Goal: Information Seeking & Learning: Learn about a topic

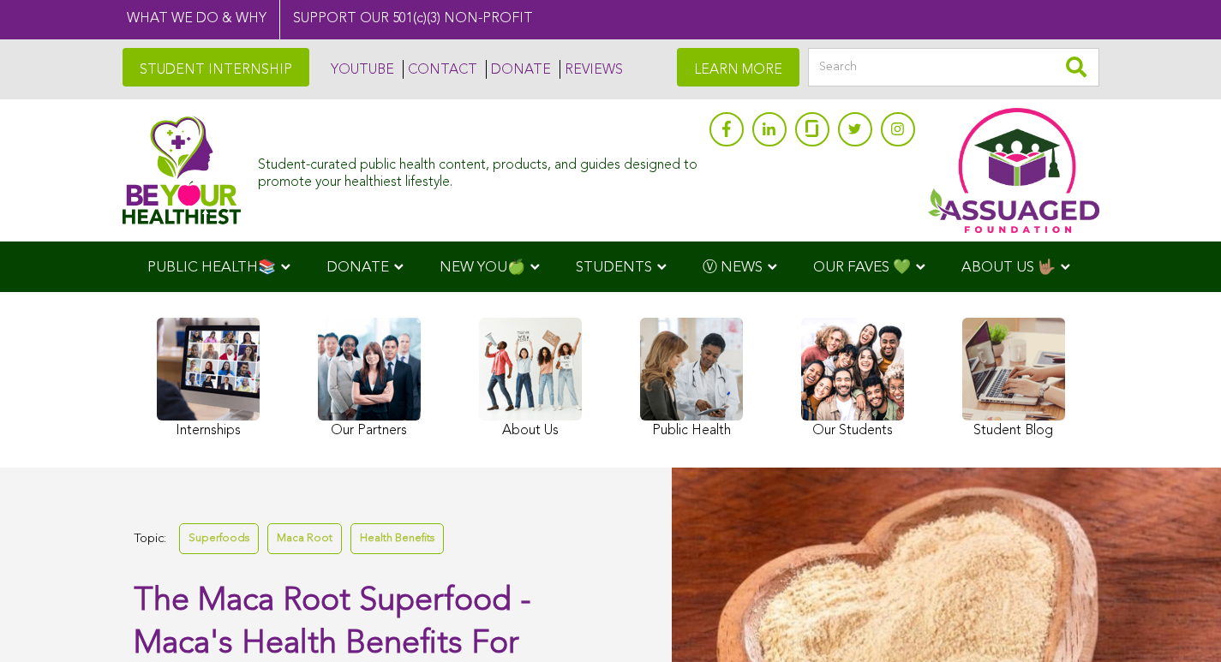
click at [123, 65] on link "STUDENT INTERNSHIP" at bounding box center [216, 67] width 187 height 39
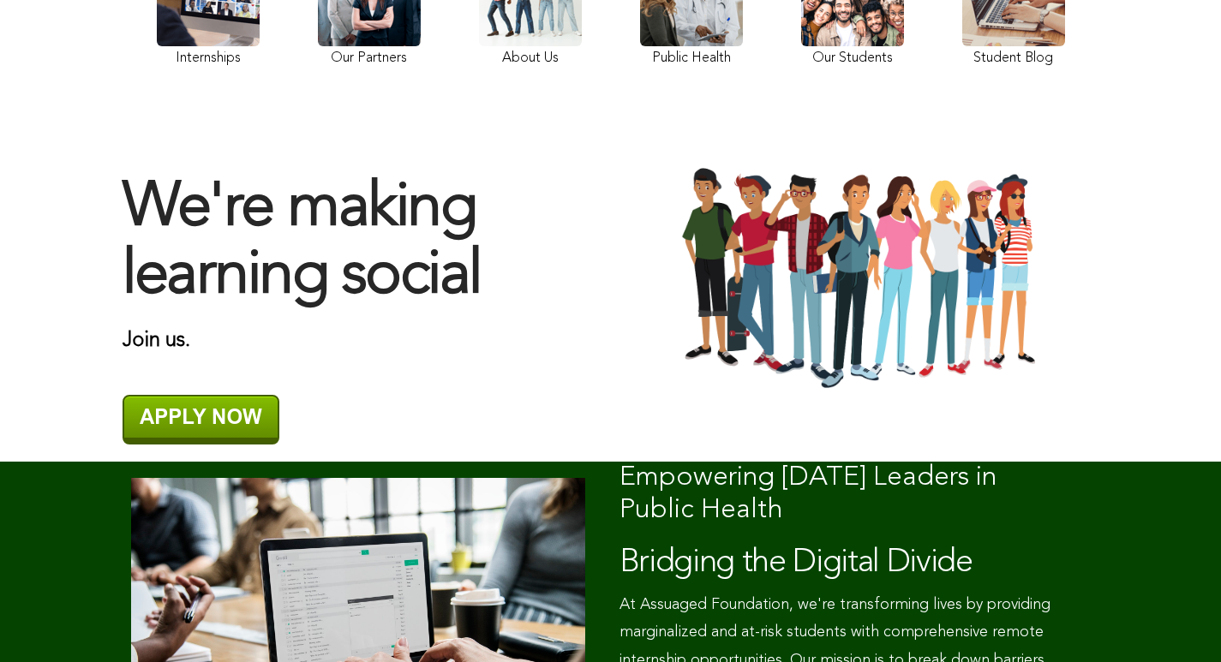
scroll to position [331, 0]
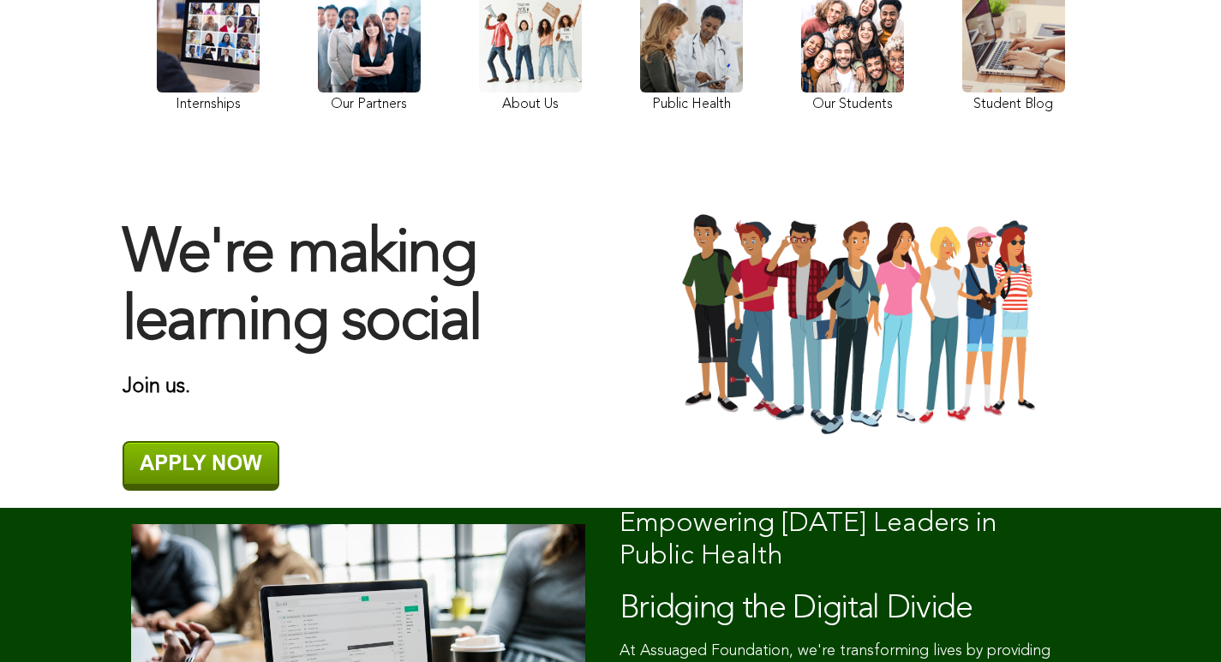
click at [672, 212] on div "We're making learning social Join us." at bounding box center [610, 325] width 1011 height 365
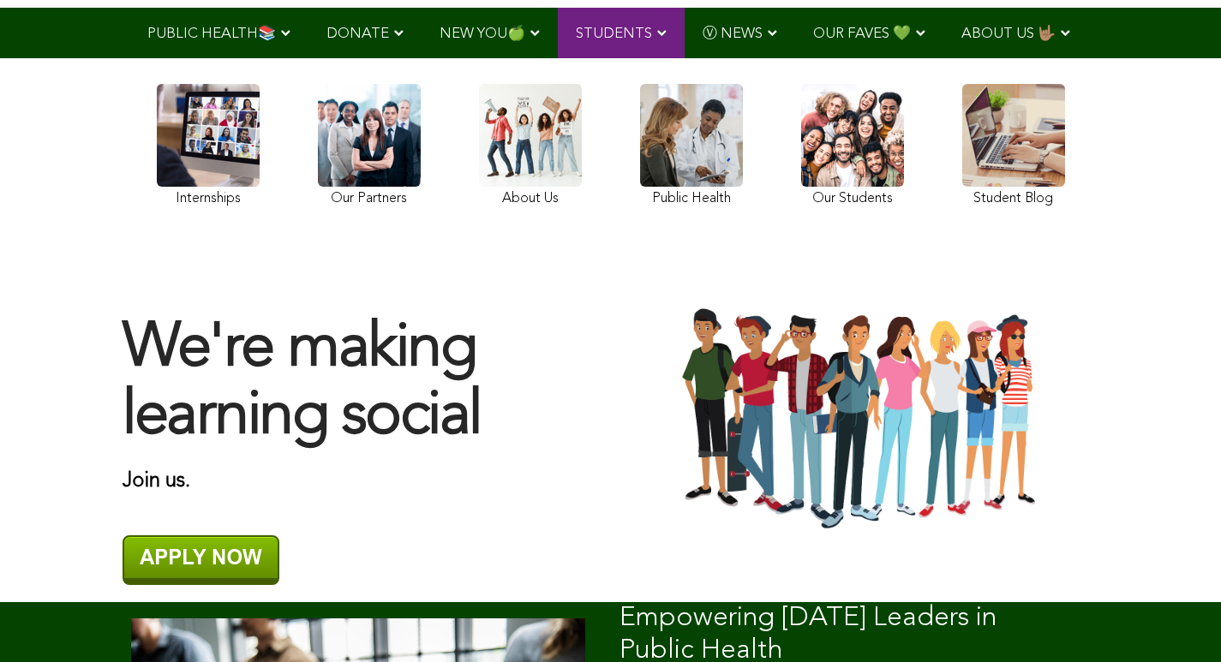
scroll to position [100, 0]
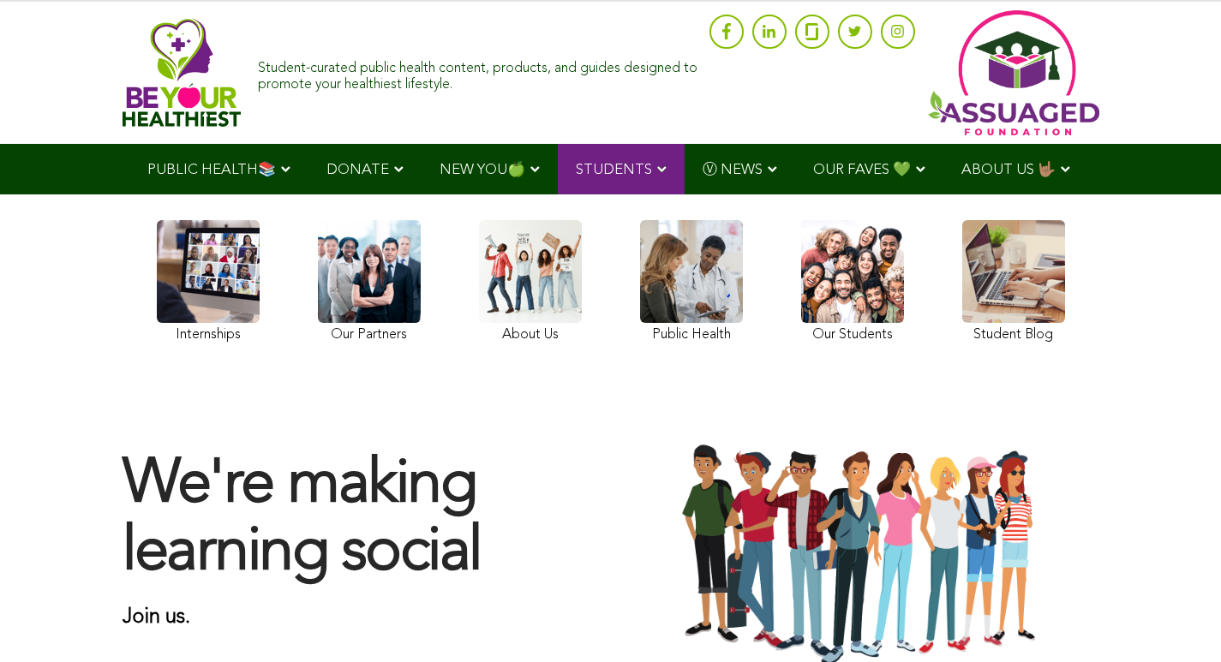
click at [962, 284] on link at bounding box center [1013, 284] width 103 height 128
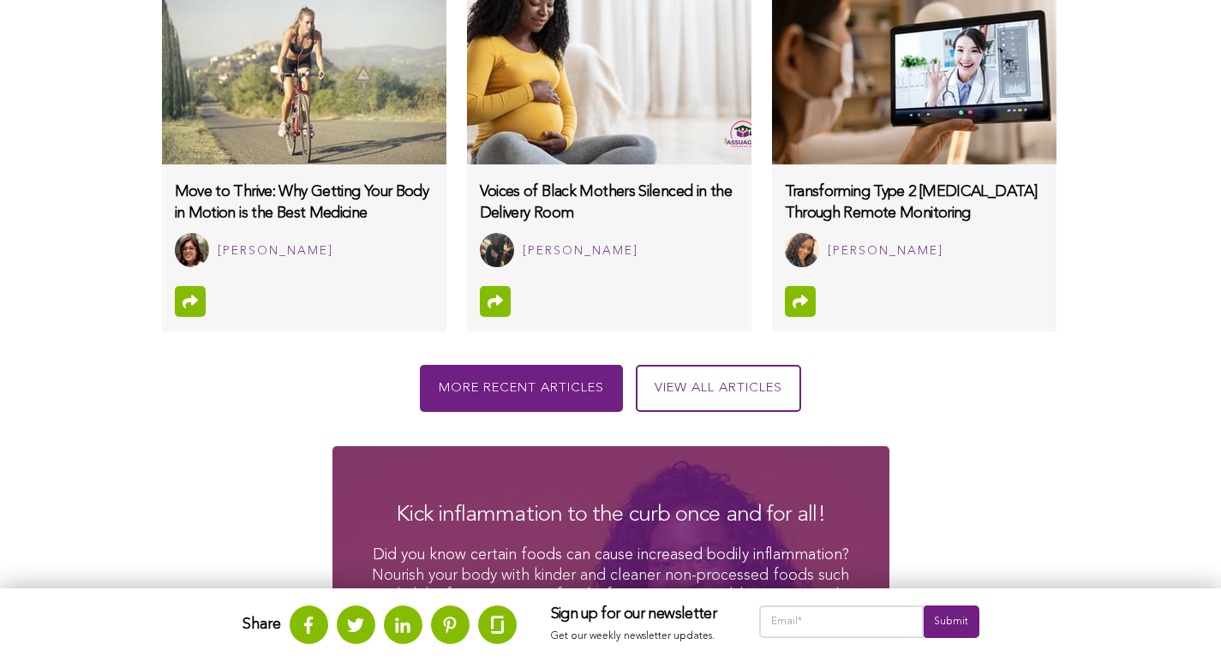
scroll to position [2016, 0]
